Goal: Task Accomplishment & Management: Use online tool/utility

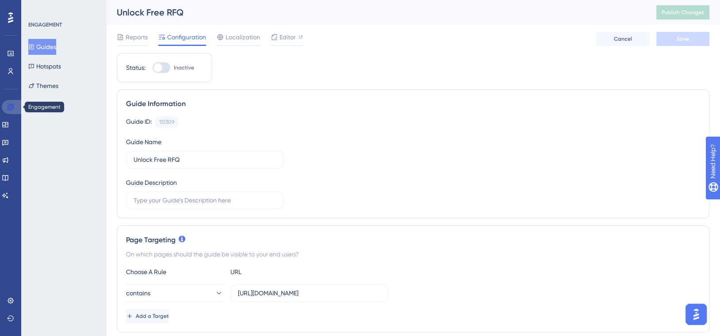
click at [7, 106] on icon at bounding box center [10, 106] width 7 height 7
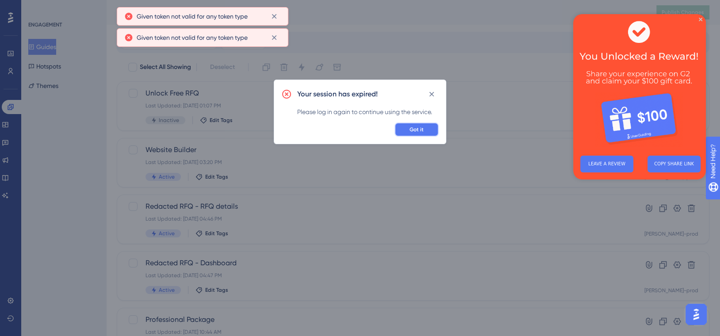
click at [405, 129] on button "Got it" at bounding box center [416, 129] width 44 height 14
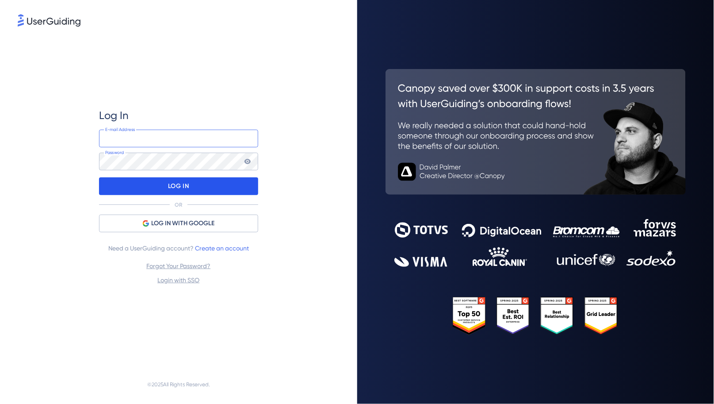
type input "[PERSON_NAME][EMAIL_ADDRESS][PERSON_NAME][DOMAIN_NAME]"
click at [152, 183] on div "LOG IN" at bounding box center [178, 186] width 159 height 18
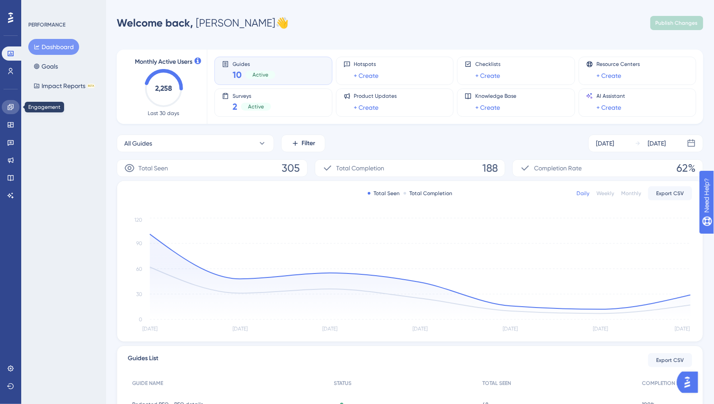
click at [8, 106] on icon at bounding box center [11, 107] width 6 height 6
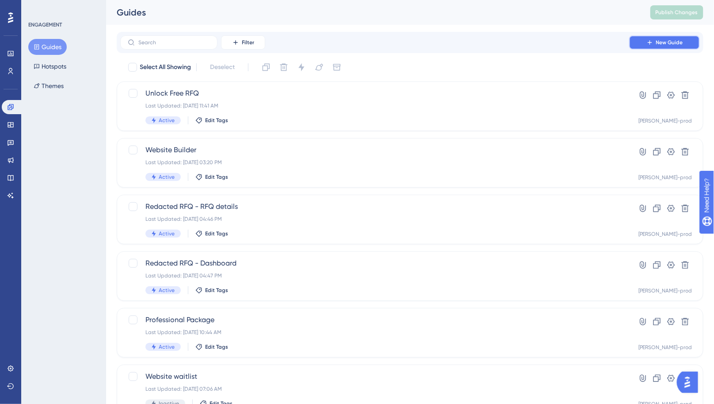
click at [670, 45] on span "New Guide" at bounding box center [669, 42] width 27 height 7
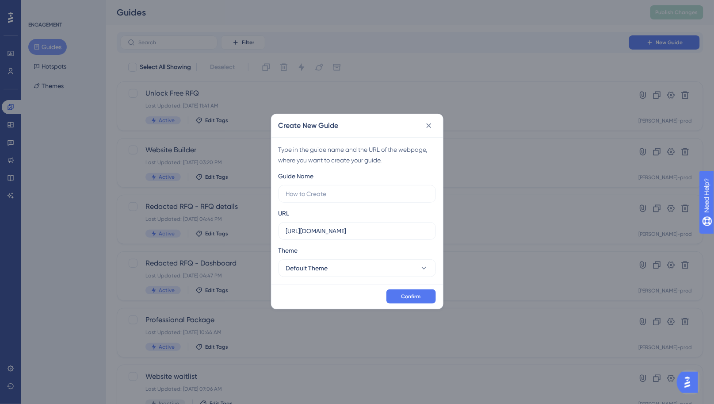
click at [336, 194] on div "✨ Save My Spot!✨" at bounding box center [358, 188] width 714 height 404
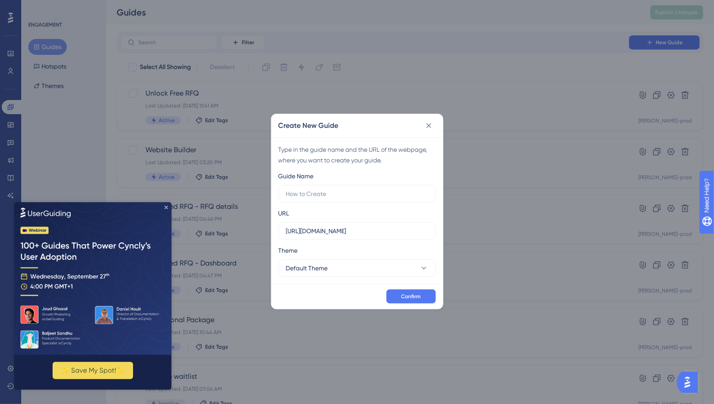
click at [164, 208] on icon "Close Preview" at bounding box center [166, 207] width 4 height 4
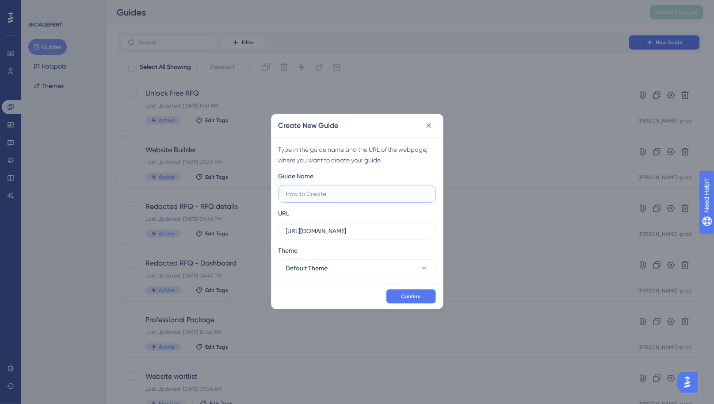
click at [348, 192] on input "text" at bounding box center [357, 194] width 142 height 10
type input "Thumbs up"
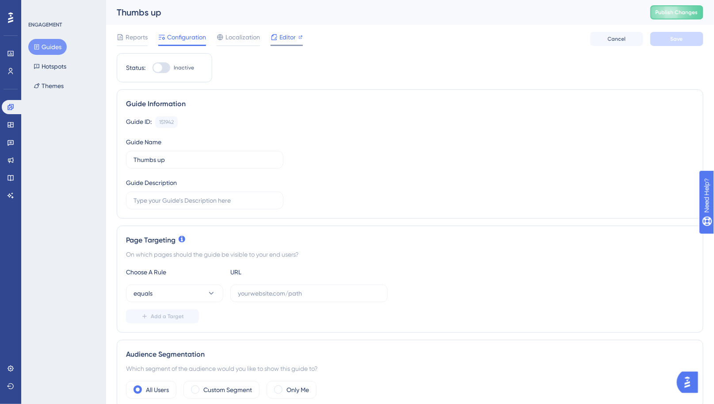
click at [286, 40] on span "Editor" at bounding box center [287, 37] width 16 height 11
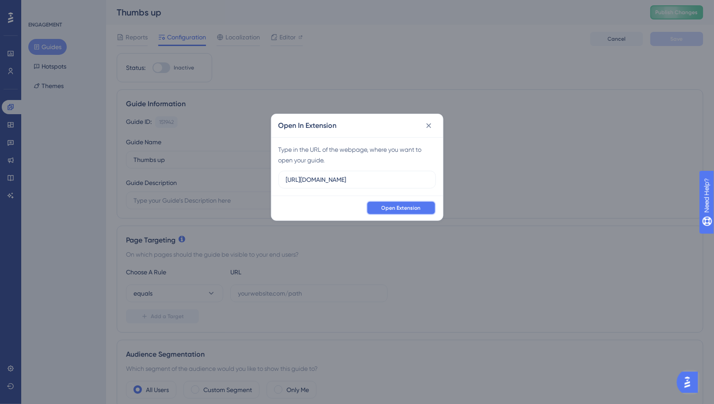
click at [395, 207] on span "Open Extension" at bounding box center [401, 207] width 39 height 7
